Goal: Contribute content

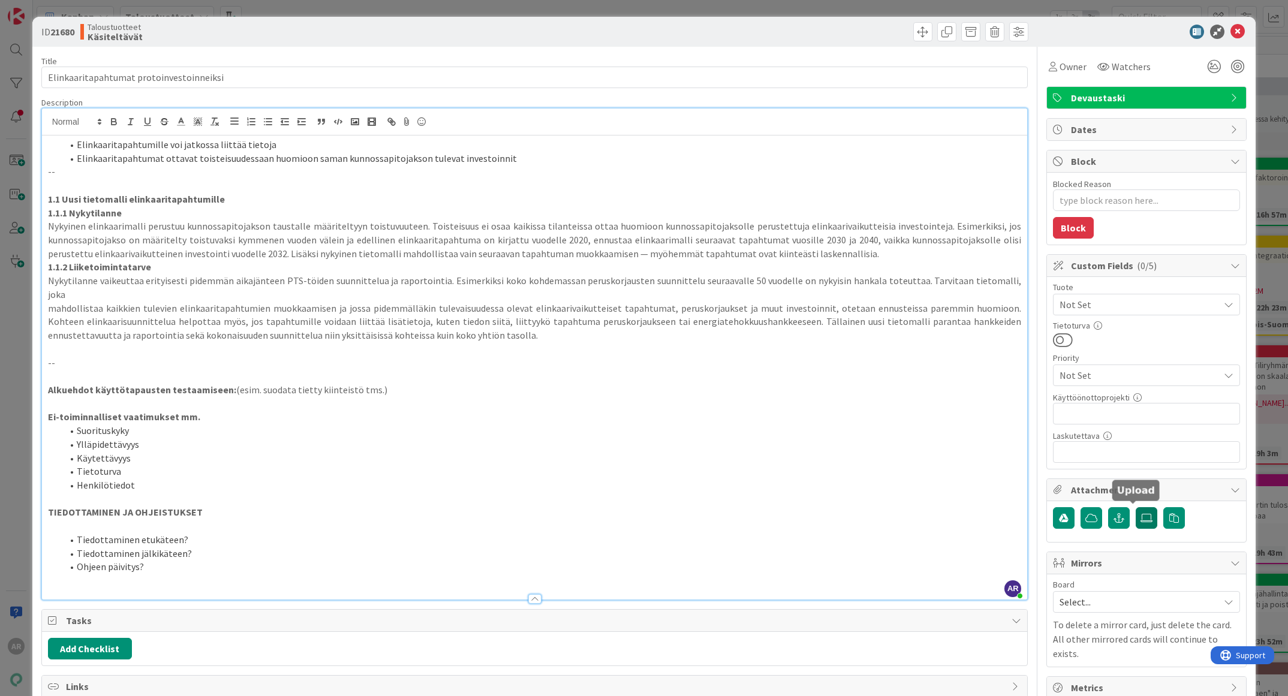
click at [1141, 515] on icon at bounding box center [1147, 518] width 12 height 10
click at [1136, 507] on input "file" at bounding box center [1136, 507] width 0 height 0
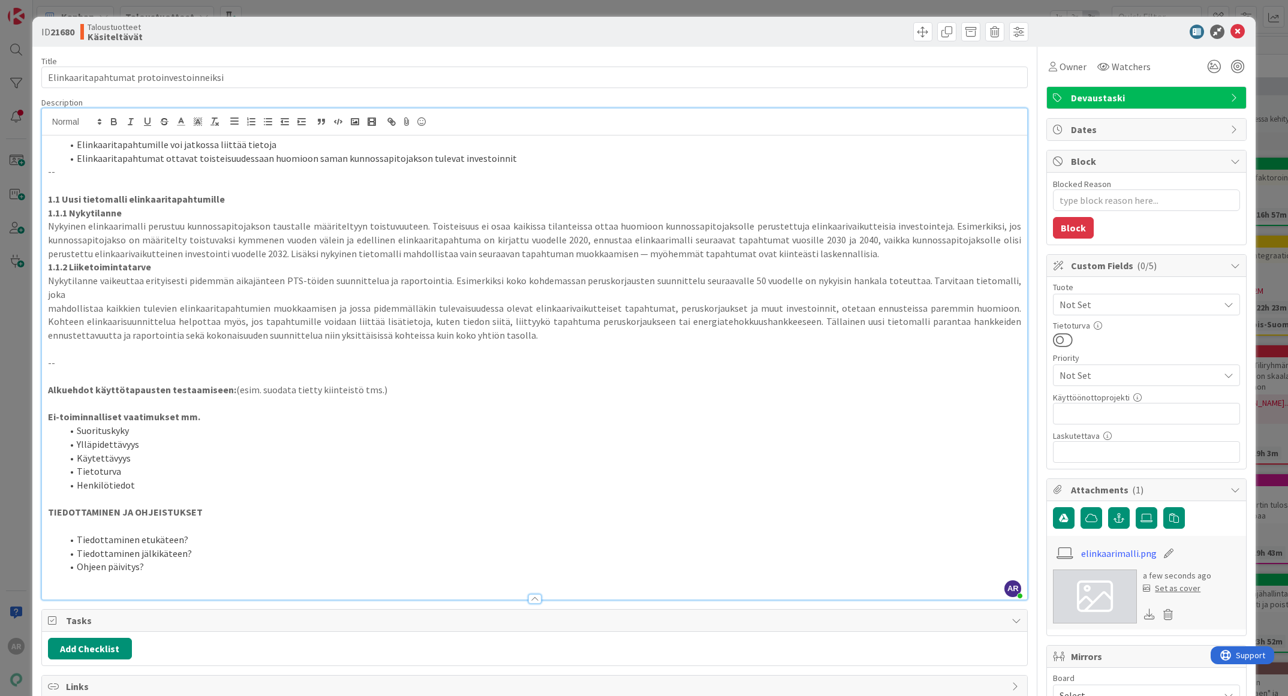
click at [245, 198] on p "1.1 Uusi tietomalli elinkaaritapahtumille" at bounding box center [535, 199] width 974 height 14
click at [216, 212] on p "1.1.1 Nykytilanne" at bounding box center [535, 213] width 974 height 14
click at [245, 198] on p "1.1 Uusi tietomalli elinkaaritapahtumille" at bounding box center [535, 199] width 974 height 14
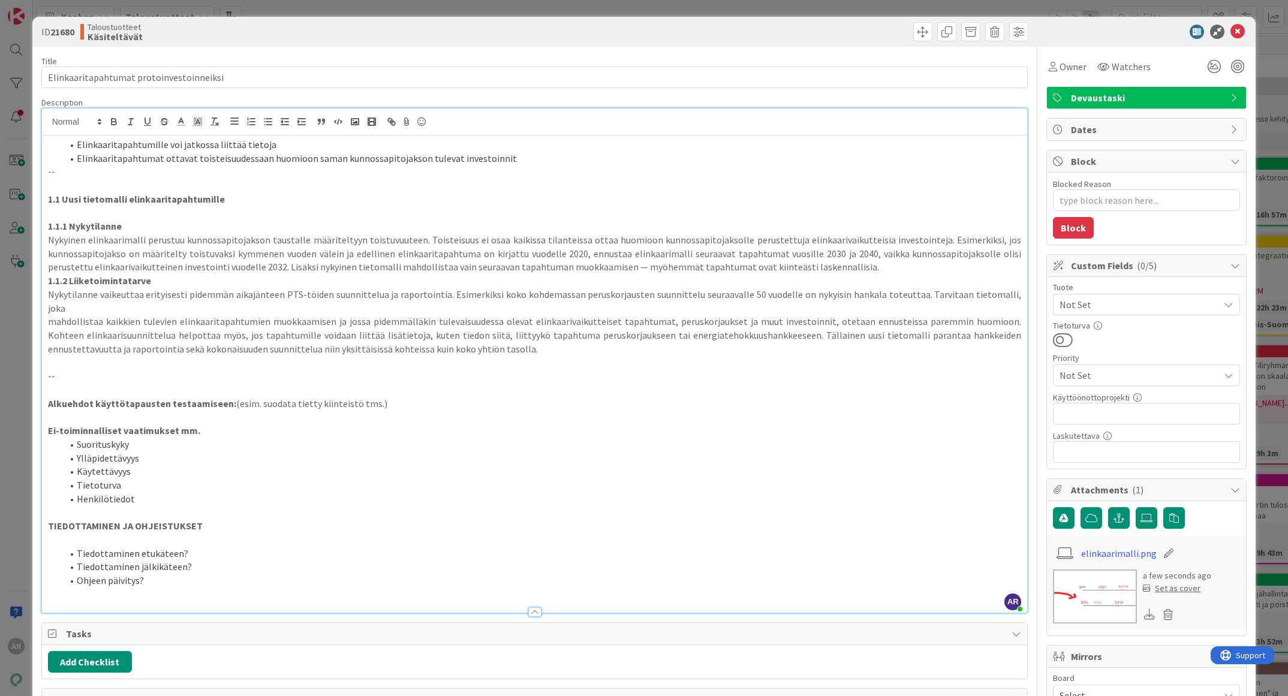
click at [48, 281] on strong "1.1.2 Liiketoimintatarve" at bounding box center [99, 281] width 103 height 12
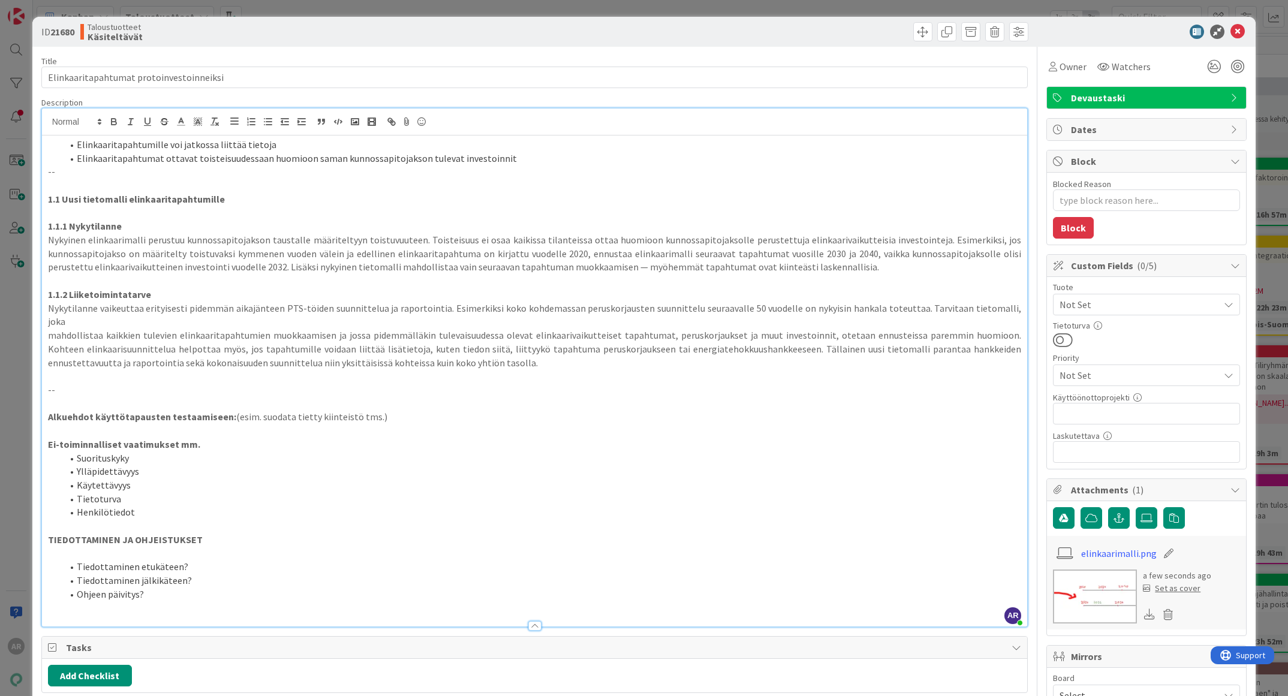
click at [247, 354] on div "Elinkaaritapahtumille voi jatkossa liittää tietoja Elinkaaritapahtumat ottavat …" at bounding box center [535, 381] width 986 height 491
click at [223, 411] on strong "Alkuehdot käyttötapausten testaamiseen:" at bounding box center [142, 417] width 188 height 12
click at [206, 383] on p "--" at bounding box center [535, 390] width 974 height 14
click at [196, 369] on p at bounding box center [535, 376] width 974 height 14
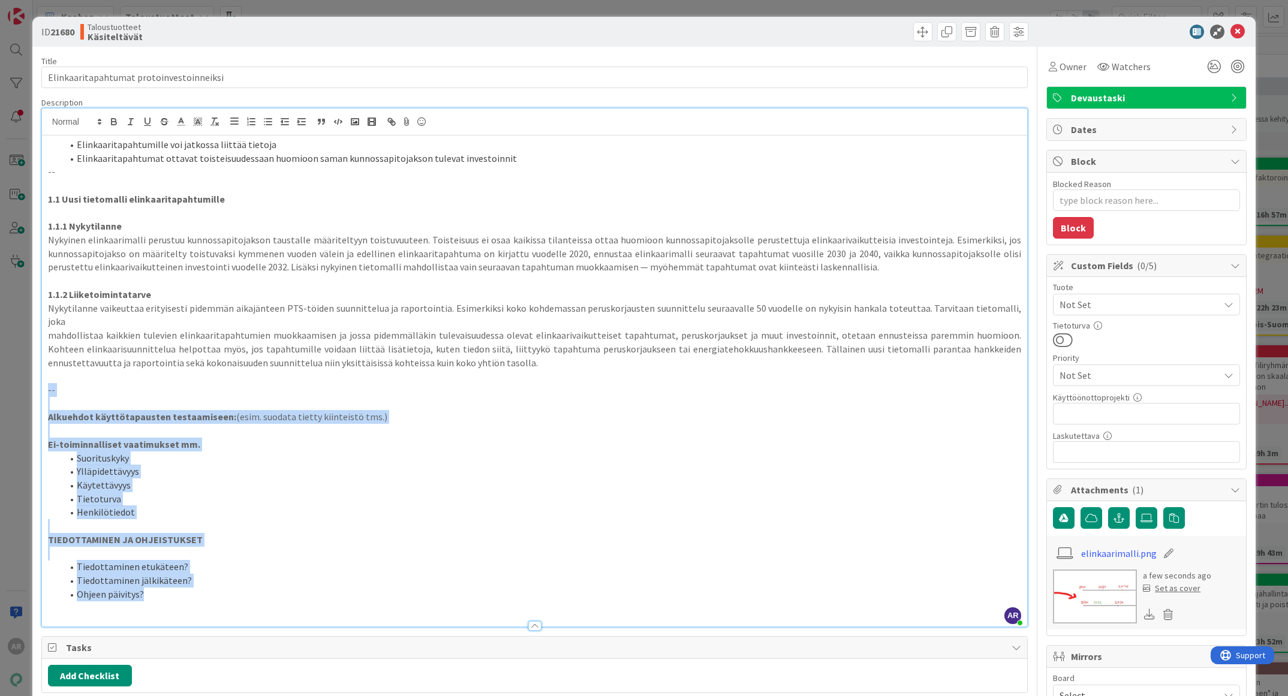
drag, startPoint x: 173, startPoint y: 579, endPoint x: 46, endPoint y: 378, distance: 237.9
click at [46, 378] on div "Elinkaaritapahtumille voi jatkossa liittää tietoja Elinkaaritapahtumat ottavat …" at bounding box center [535, 381] width 986 height 491
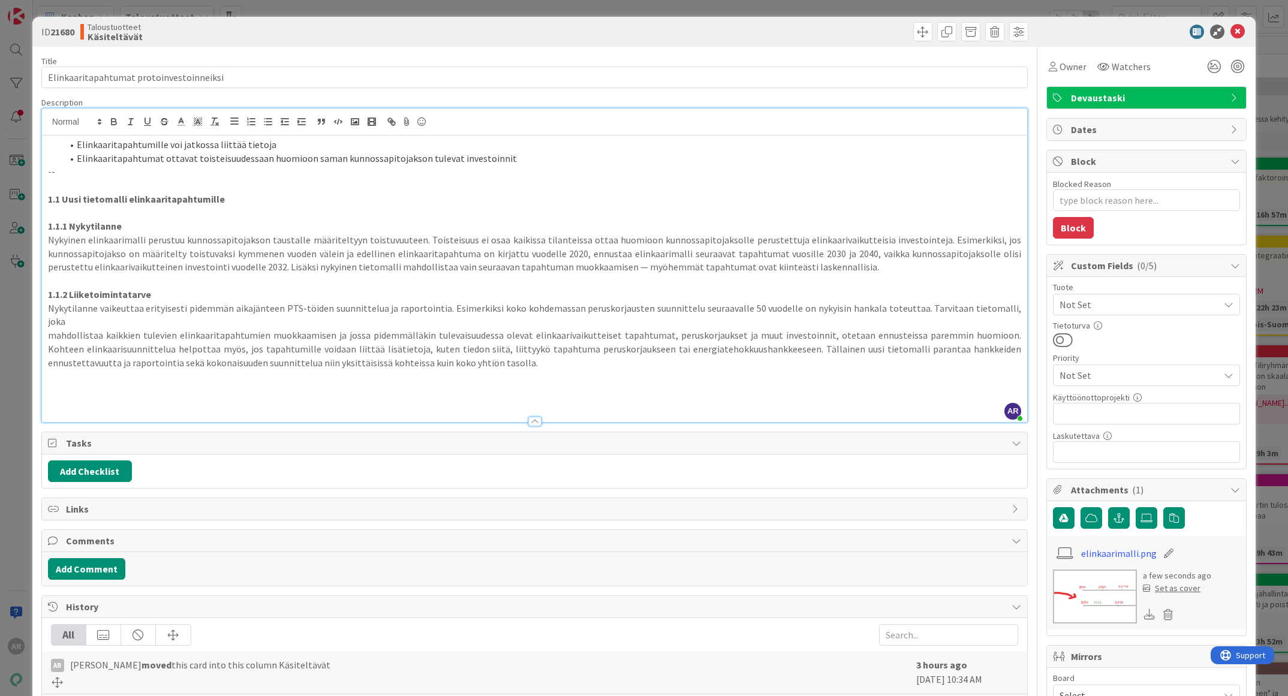
click at [263, 410] on div at bounding box center [535, 416] width 986 height 13
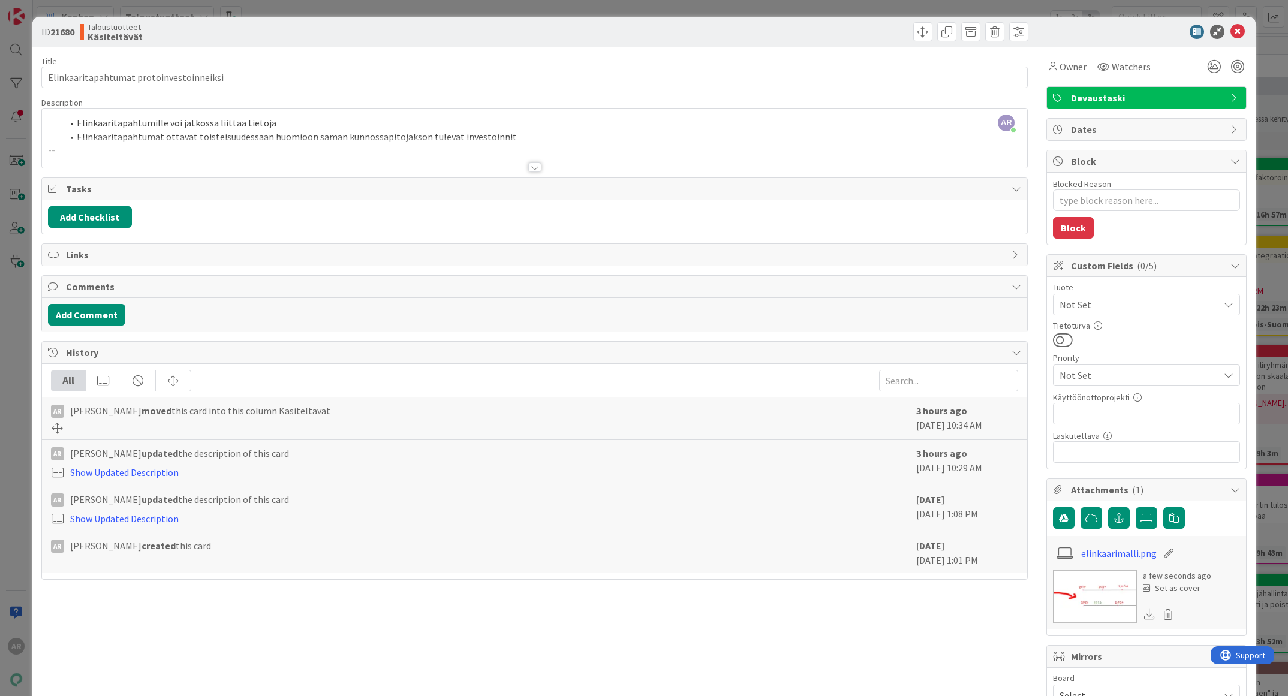
click at [258, 154] on div at bounding box center [535, 152] width 986 height 31
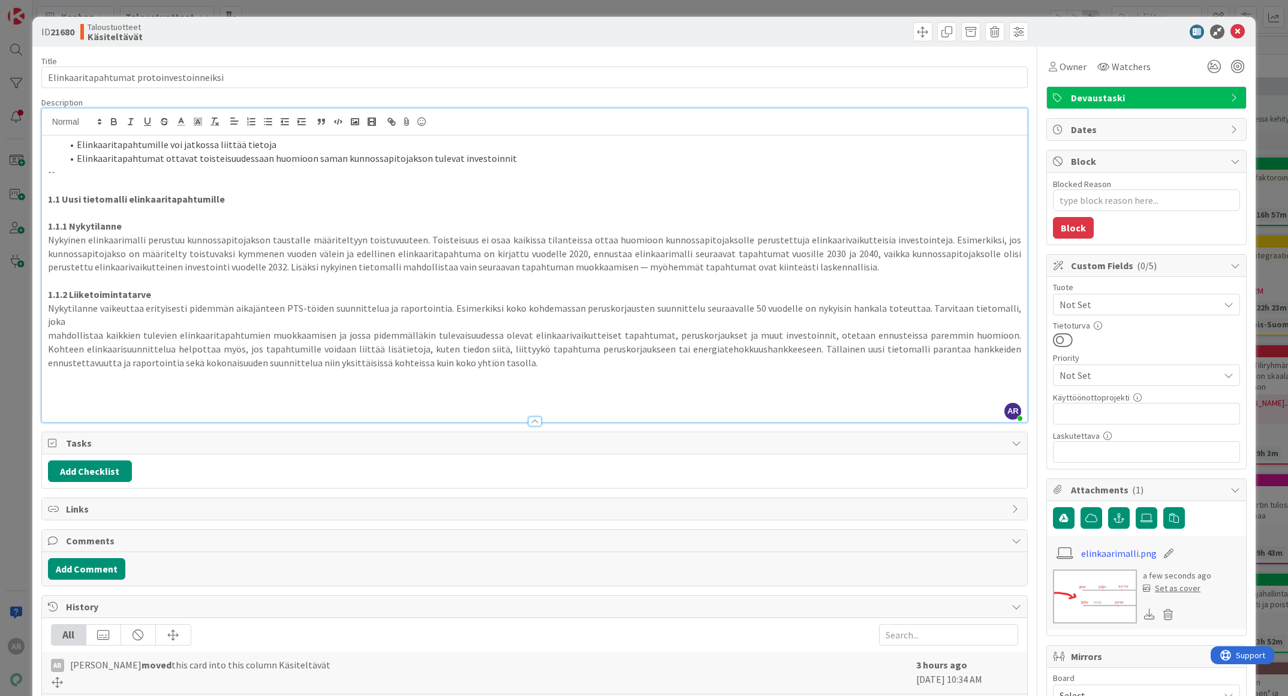
type textarea "x"
